Goal: Transaction & Acquisition: Purchase product/service

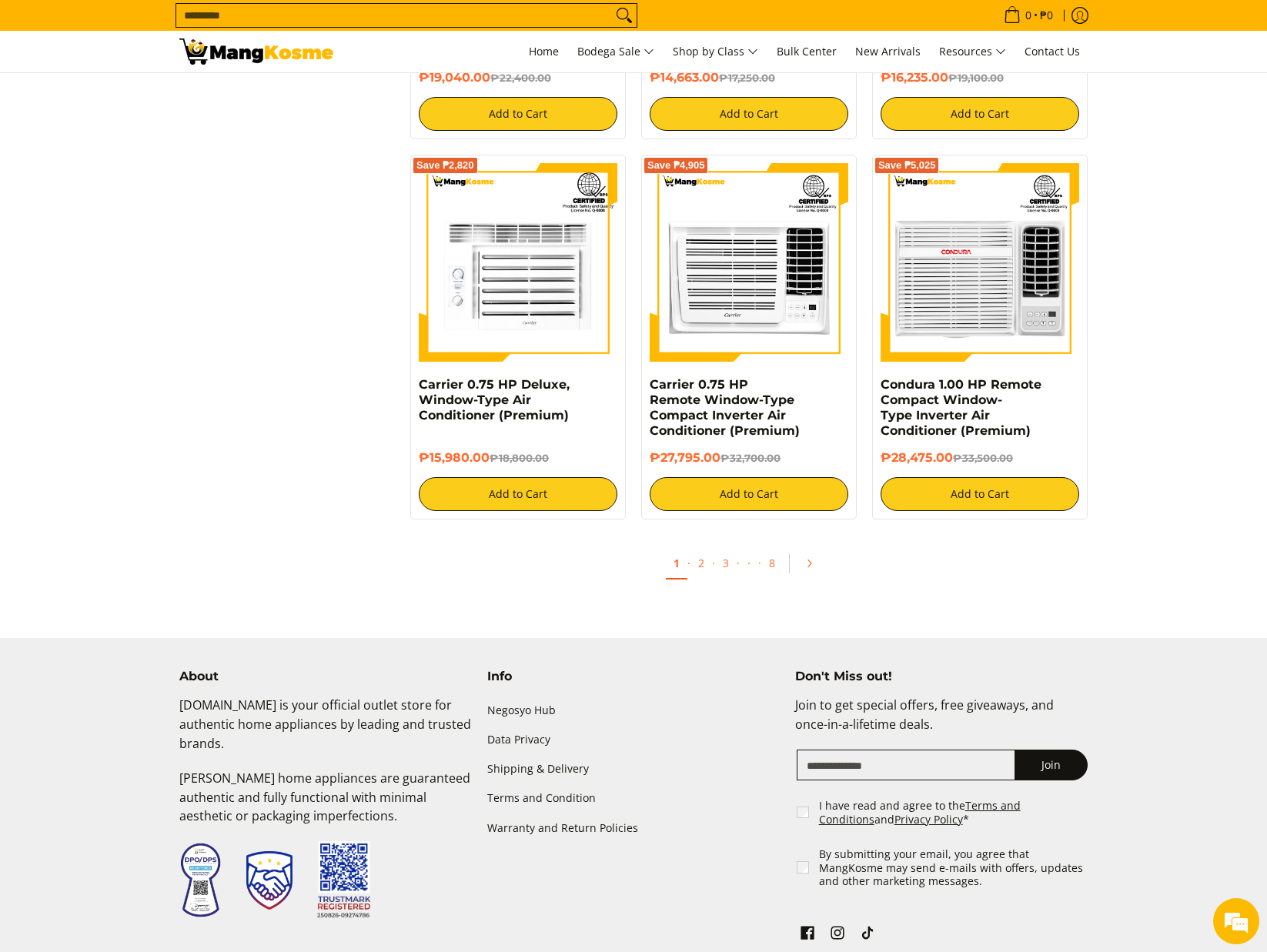
scroll to position [2771, 0]
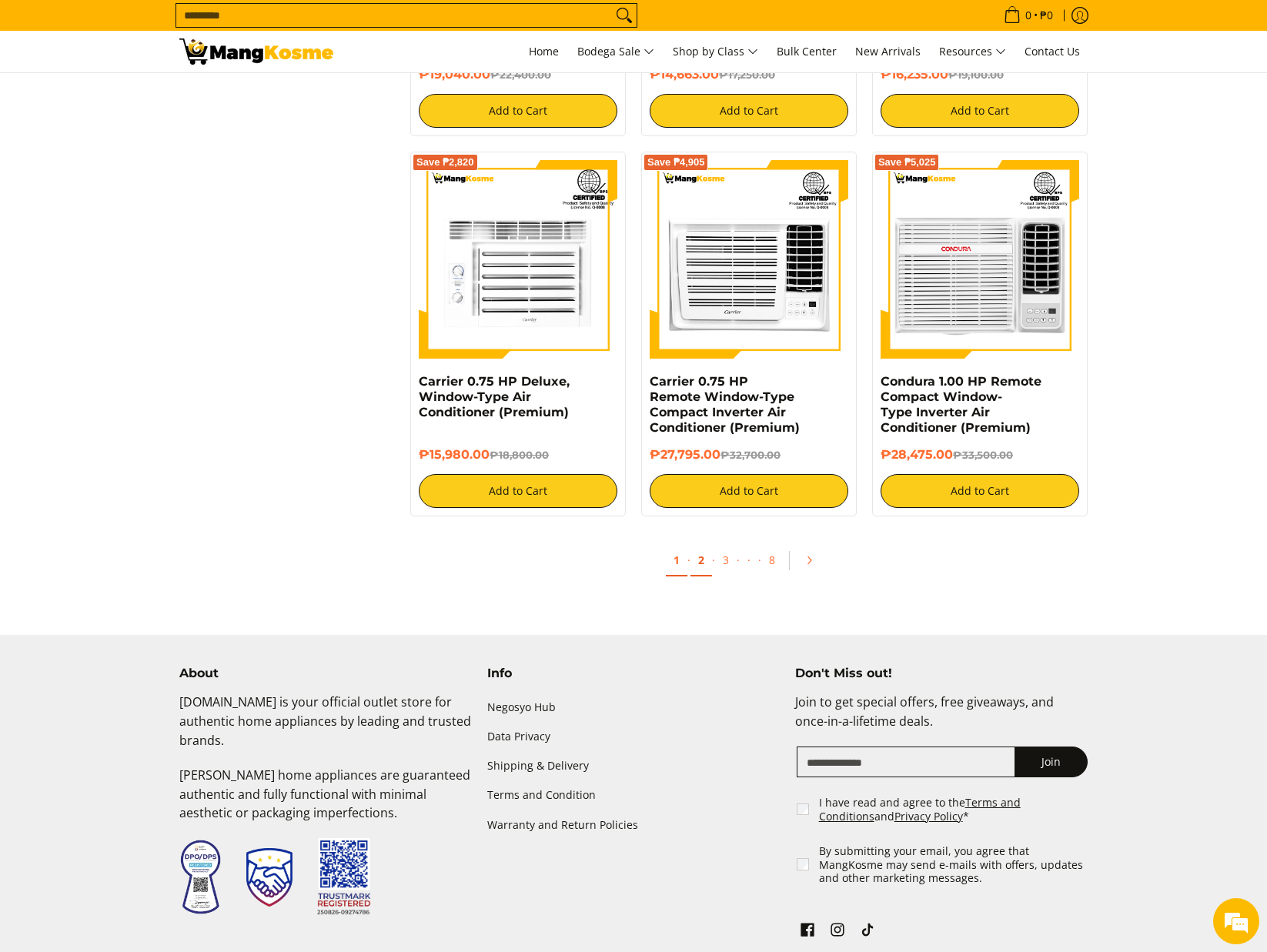
click at [699, 567] on link "2" at bounding box center [700, 561] width 21 height 32
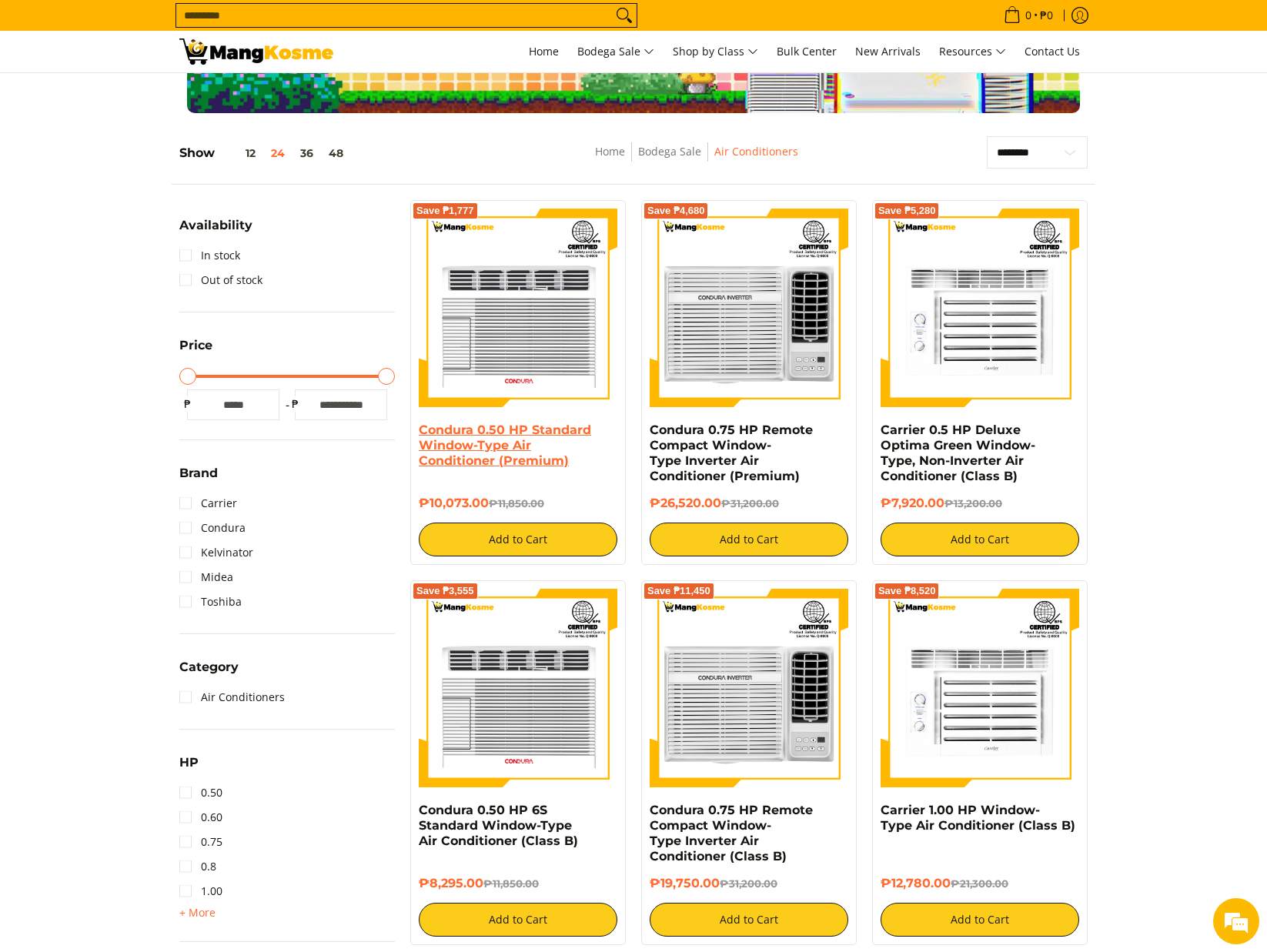
scroll to position [539, 0]
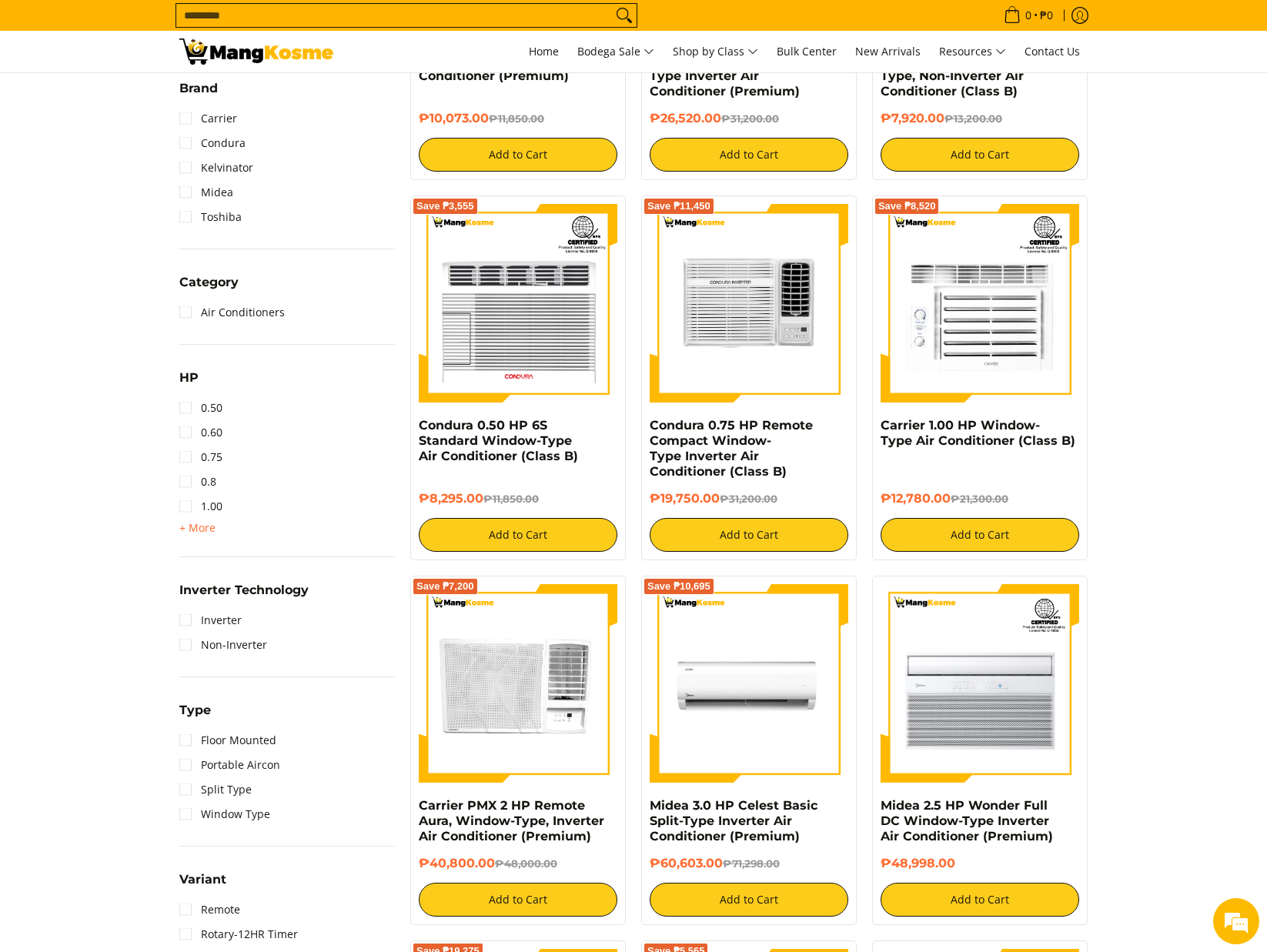
click at [721, 309] on img at bounding box center [749, 303] width 199 height 194
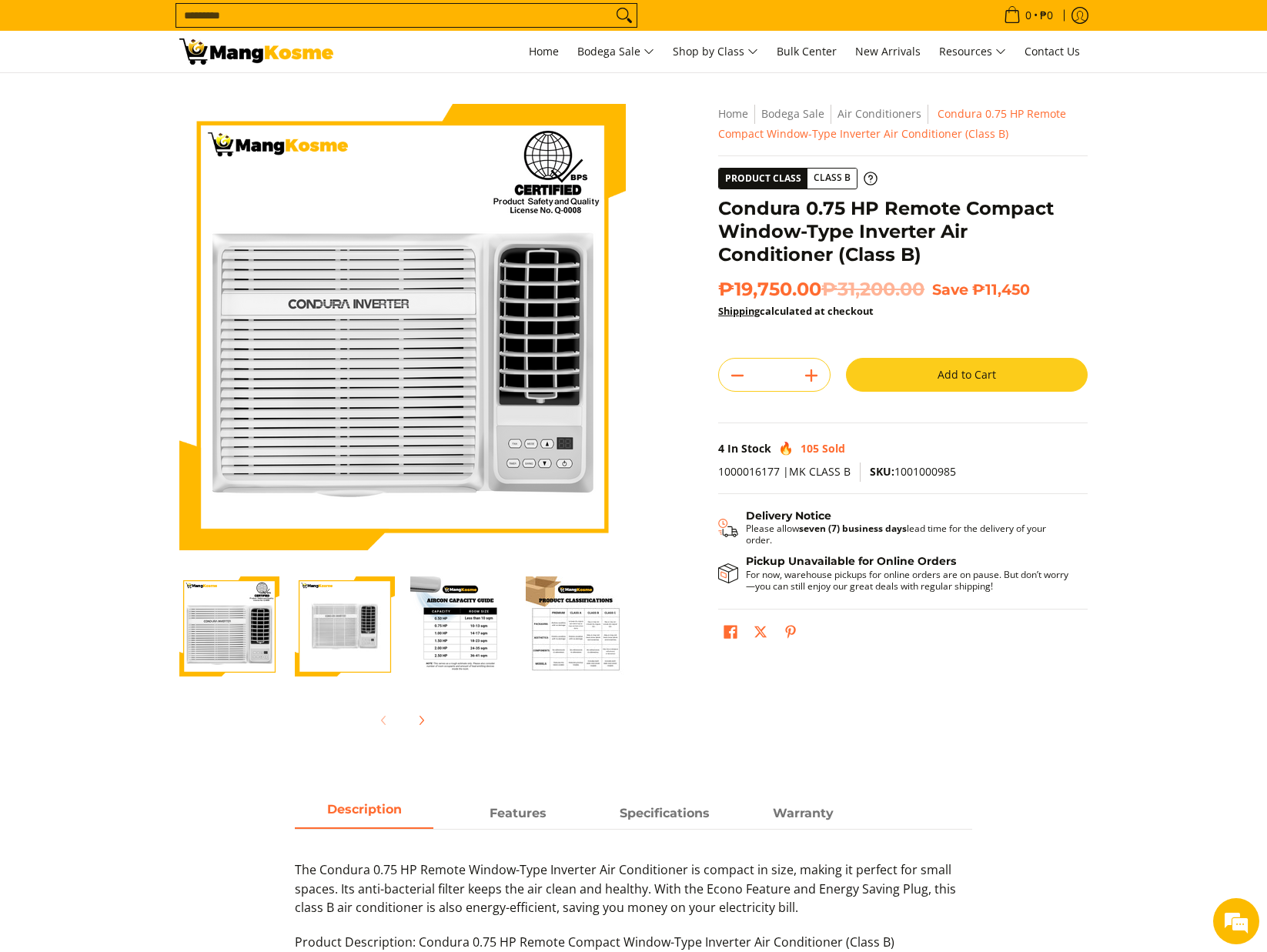
click at [486, 627] on img "Condura 0.75 HP Remote Compact Window-Type Inverter Air Conditioner (Class B)-3" at bounding box center [461, 627] width 100 height 100
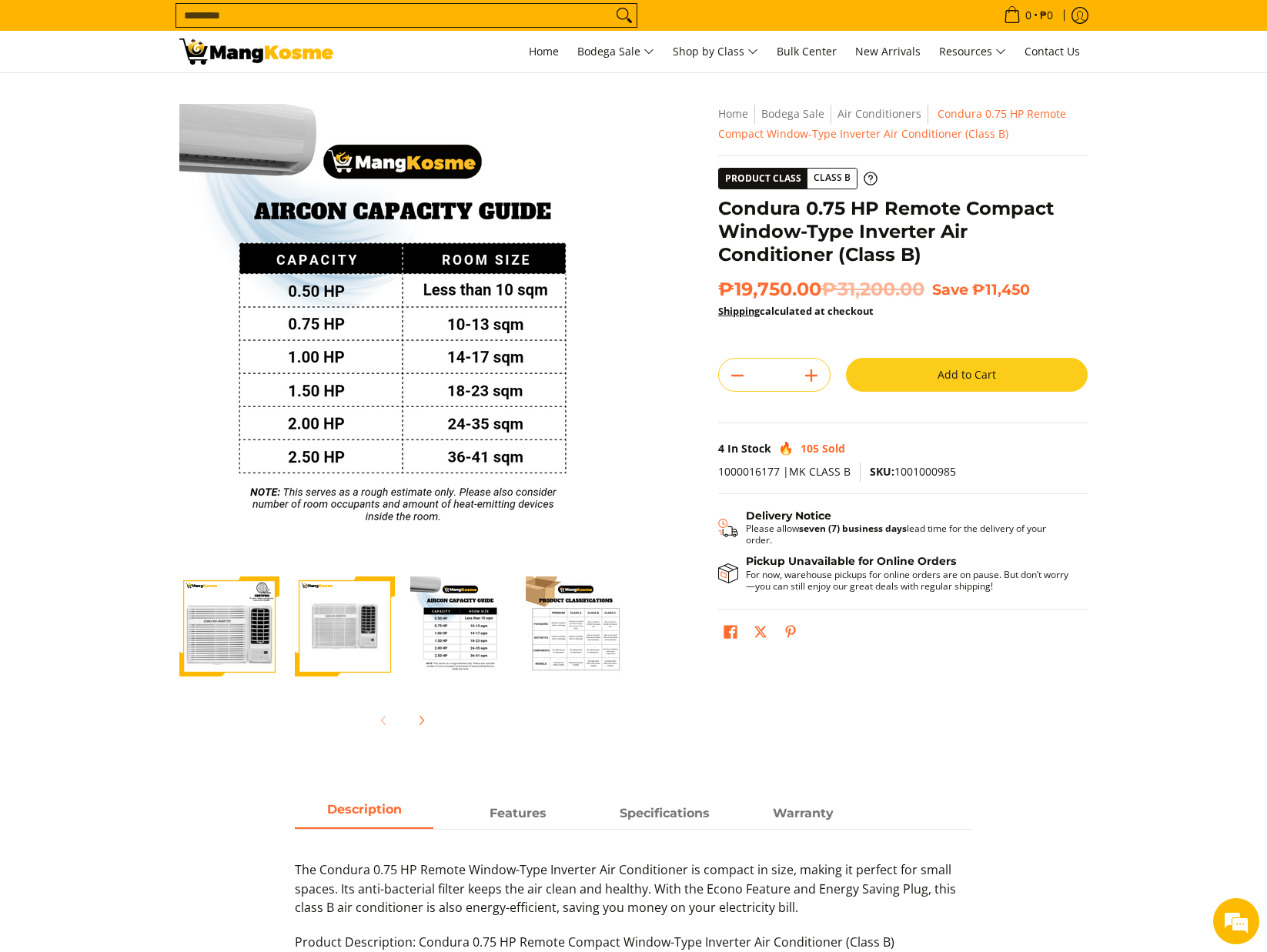
click at [540, 600] on img "Condura 0.75 HP Remote Compact Window-Type Inverter Air Conditioner (Class B)-4" at bounding box center [576, 627] width 100 height 100
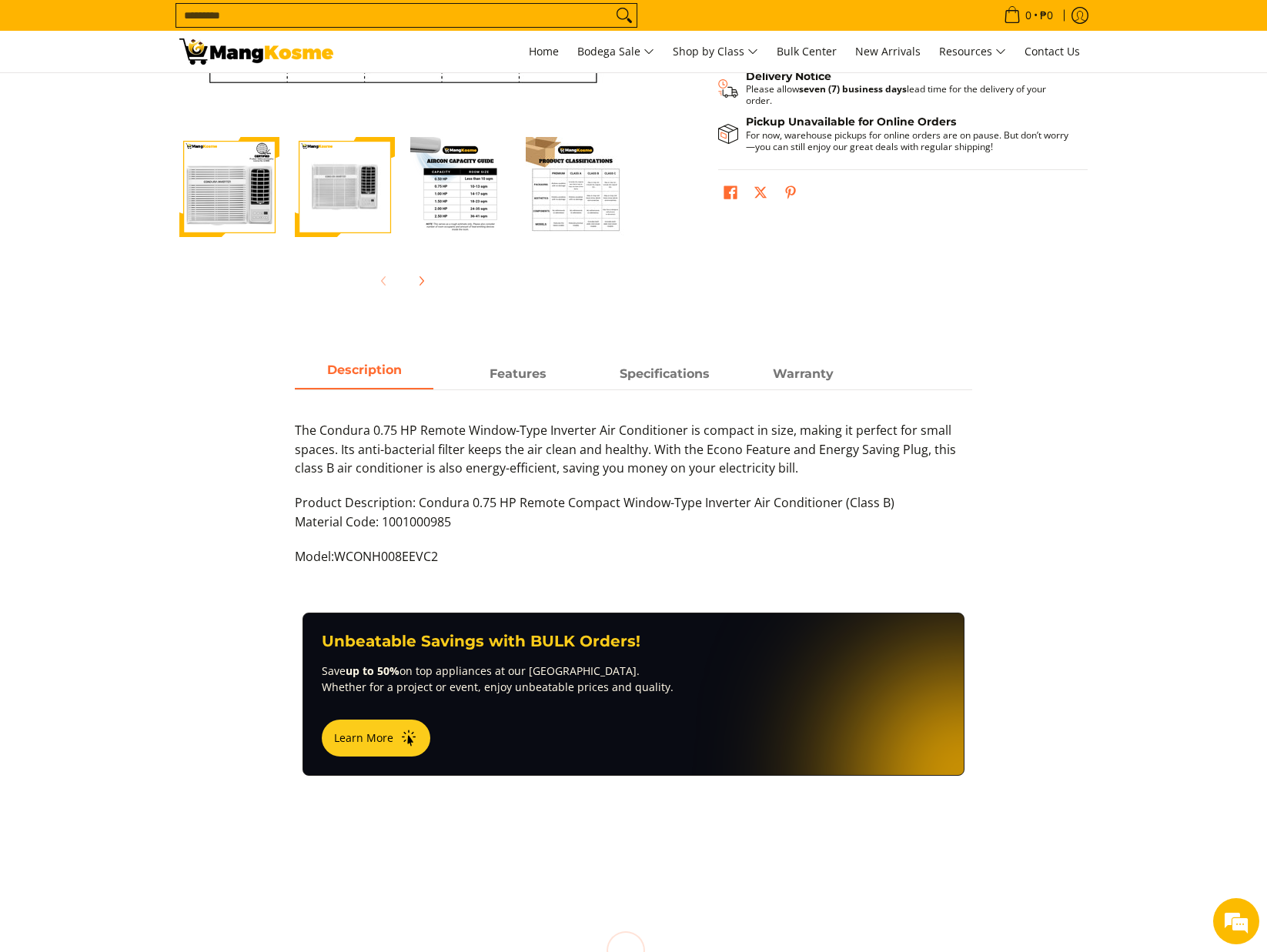
scroll to position [462, 0]
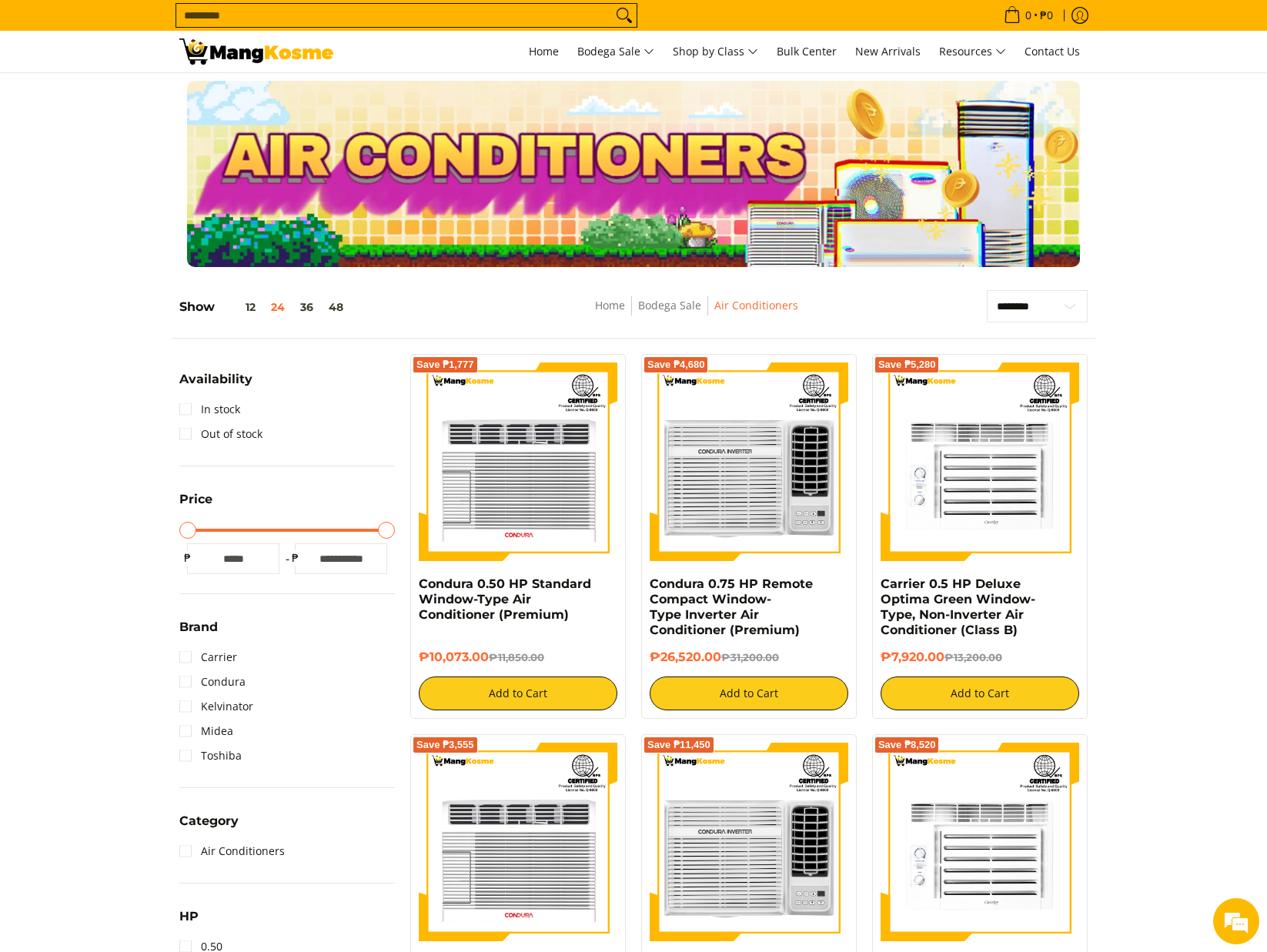
scroll to position [539, 0]
